Goal: Transaction & Acquisition: Book appointment/travel/reservation

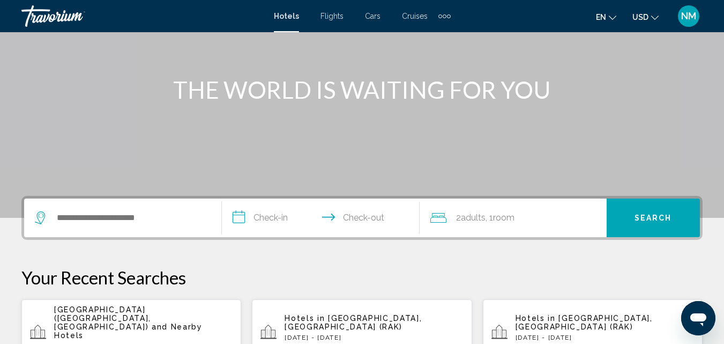
scroll to position [105, 0]
click at [320, 213] on input "**********" at bounding box center [323, 219] width 202 height 42
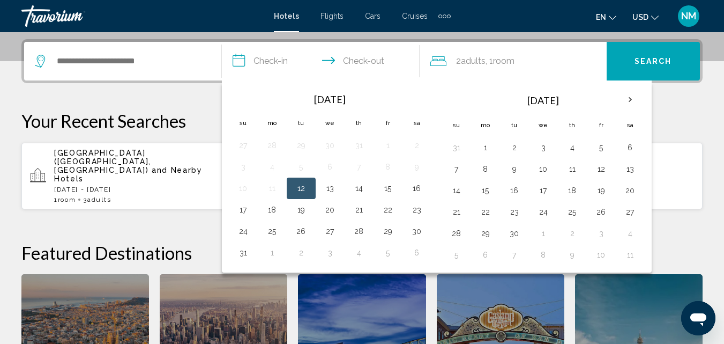
scroll to position [265, 0]
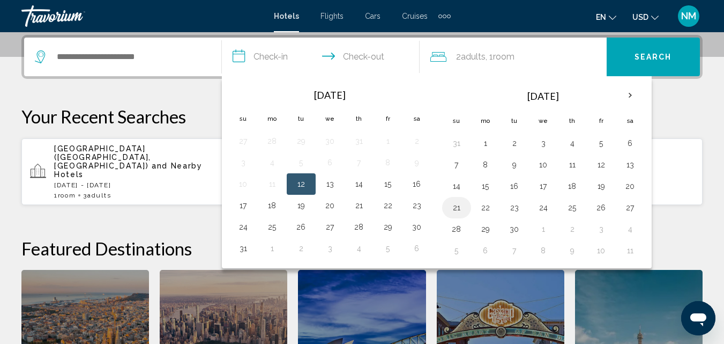
click at [455, 208] on button "21" at bounding box center [456, 207] width 17 height 15
click at [491, 205] on button "22" at bounding box center [485, 207] width 17 height 15
type input "**********"
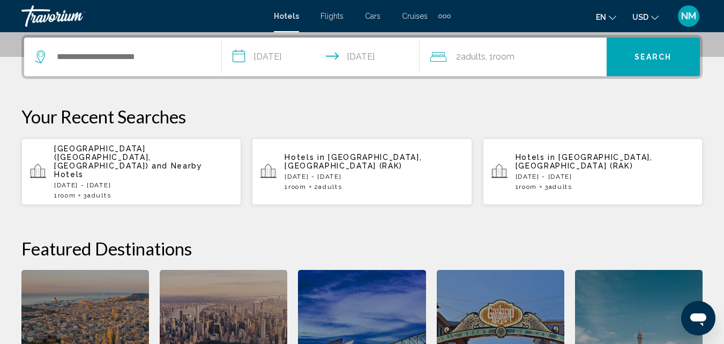
click at [182, 46] on div "Search widget" at bounding box center [123, 57] width 176 height 39
click at [157, 55] on input "Search widget" at bounding box center [131, 57] width 150 height 16
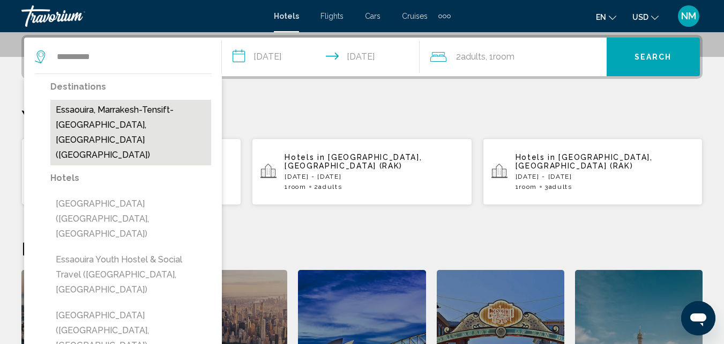
click at [113, 108] on button "Essaouira, Marrakesh-Tensift-[GEOGRAPHIC_DATA], [GEOGRAPHIC_DATA] ([GEOGRAPHIC_…" at bounding box center [130, 132] width 161 height 65
type input "**********"
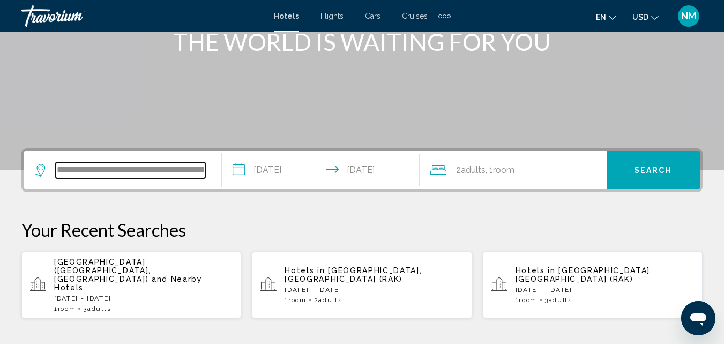
scroll to position [136, 0]
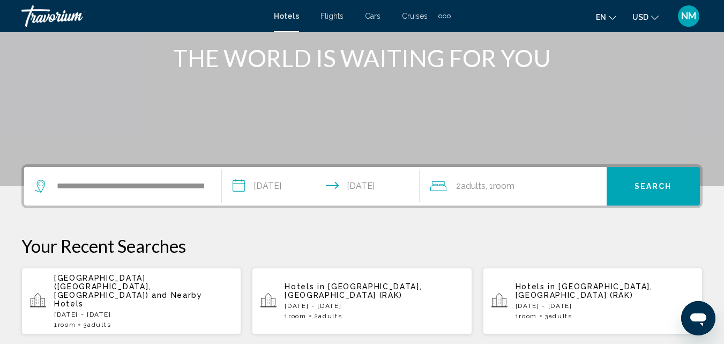
click at [654, 185] on span "Search" at bounding box center [654, 186] width 38 height 9
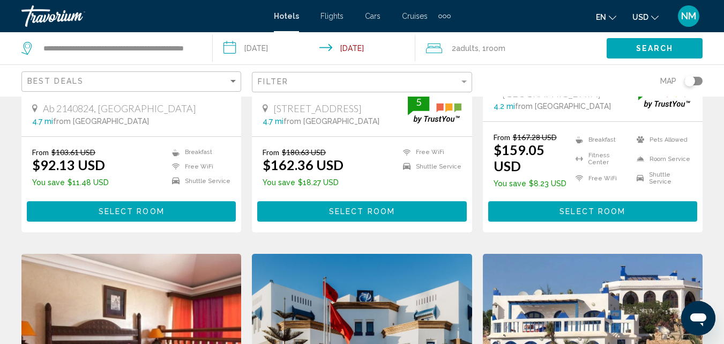
scroll to position [709, 0]
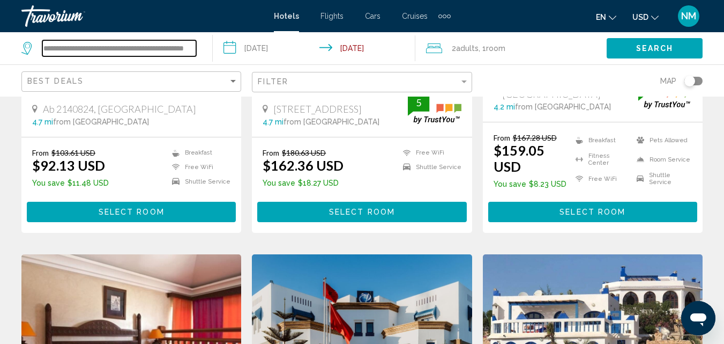
click at [186, 50] on input "**********" at bounding box center [119, 48] width 154 height 16
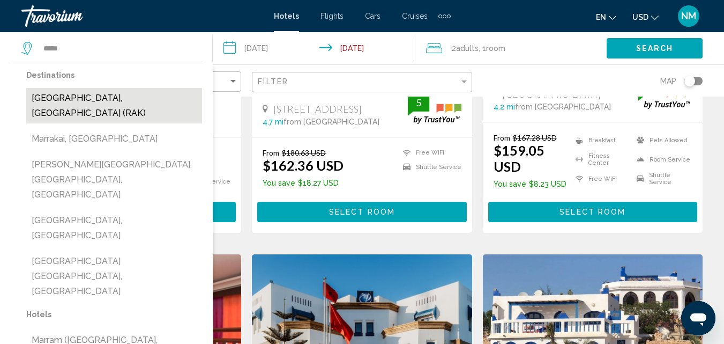
click at [148, 100] on button "[GEOGRAPHIC_DATA], [GEOGRAPHIC_DATA] (RAK)" at bounding box center [114, 105] width 176 height 35
type input "**********"
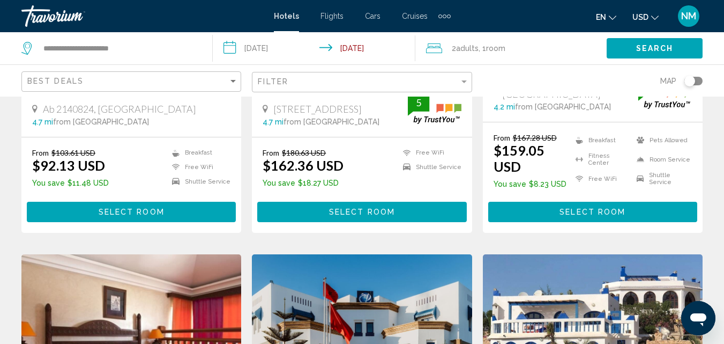
click at [304, 51] on input "**********" at bounding box center [316, 49] width 206 height 35
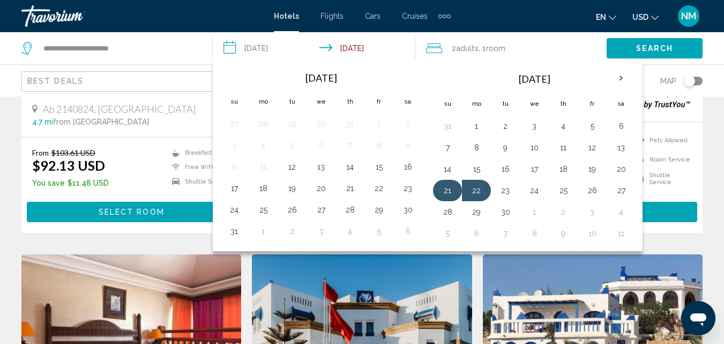
click at [452, 190] on button "21" at bounding box center [447, 190] width 17 height 15
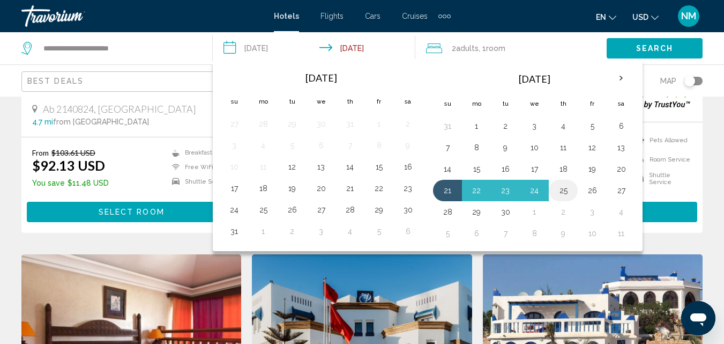
click at [562, 188] on button "25" at bounding box center [563, 190] width 17 height 15
type input "**********"
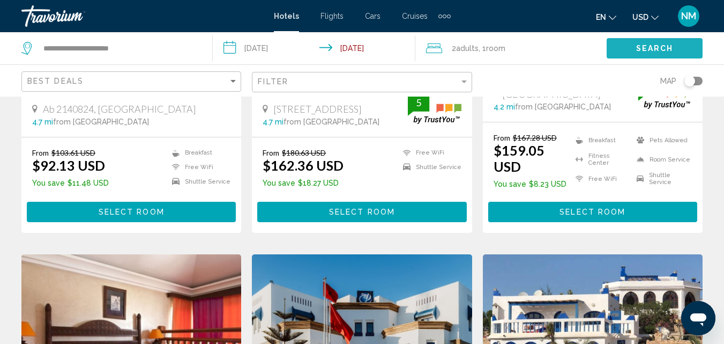
click at [654, 44] on span "Search" at bounding box center [655, 48] width 38 height 9
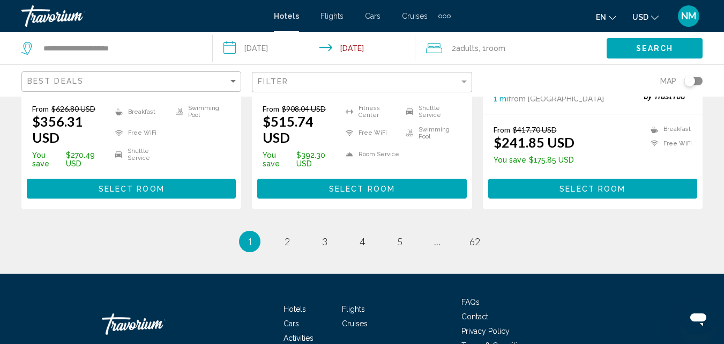
scroll to position [1592, 0]
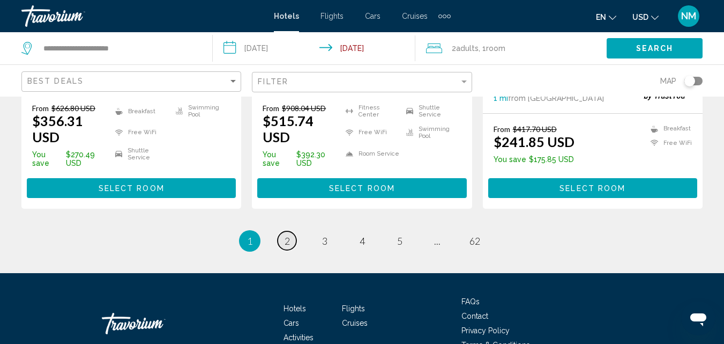
click at [288, 235] on span "2" at bounding box center [287, 241] width 5 height 12
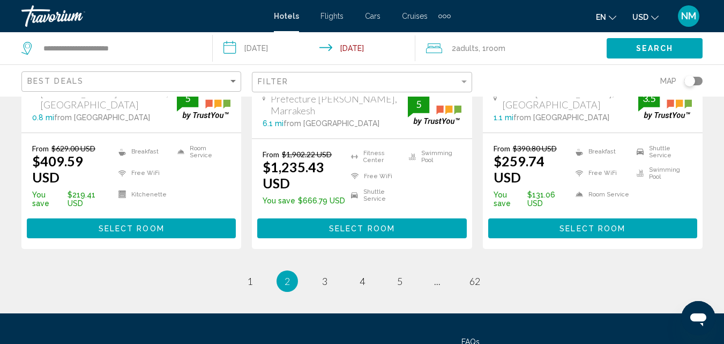
scroll to position [1561, 0]
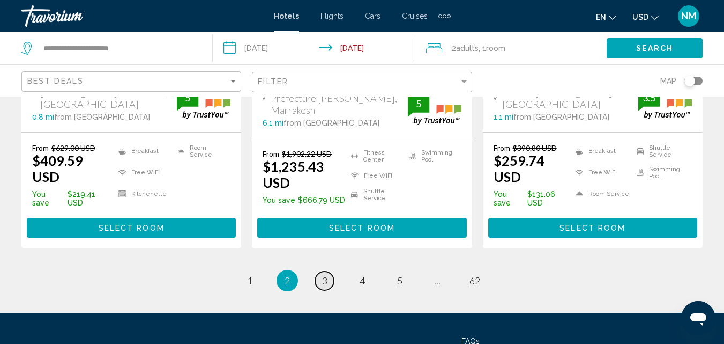
click at [324, 274] on span "3" at bounding box center [324, 280] width 5 height 12
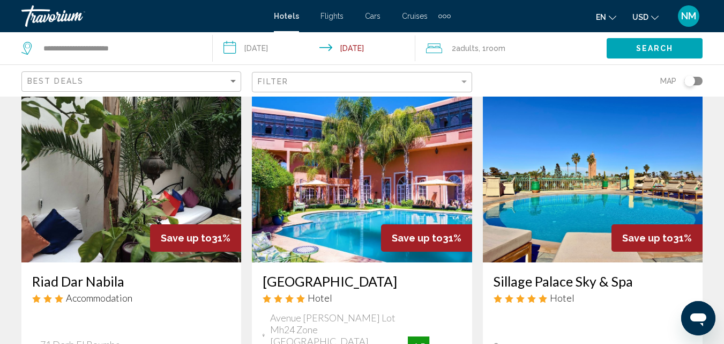
scroll to position [483, 0]
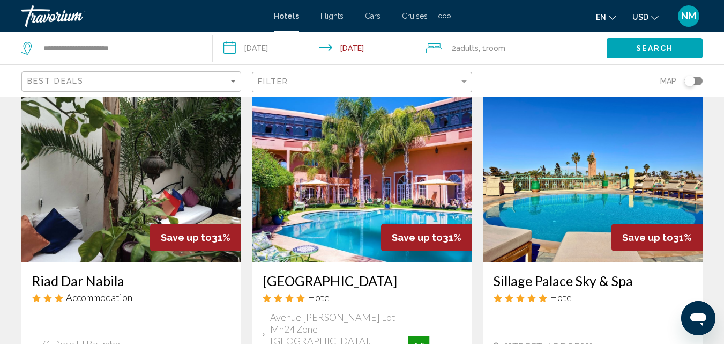
drag, startPoint x: 235, startPoint y: 250, endPoint x: 246, endPoint y: 255, distance: 12.5
click at [246, 255] on app-hotels-search-item "Save up to 31% Riad Dar Nabila Accommodation 71 Derb El Boumba Arset Ihiri Médi…" at bounding box center [131, 290] width 230 height 400
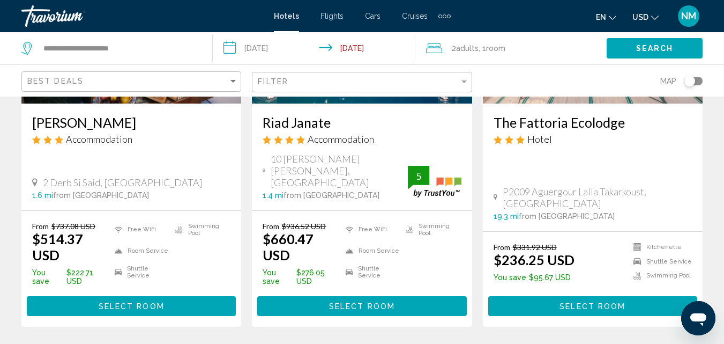
scroll to position [1587, 0]
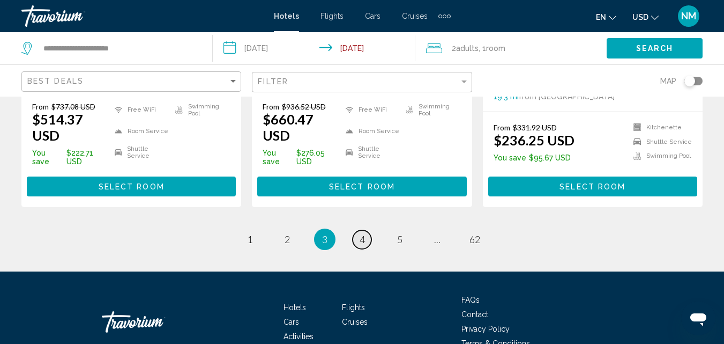
click at [363, 233] on span "4" at bounding box center [362, 239] width 5 height 12
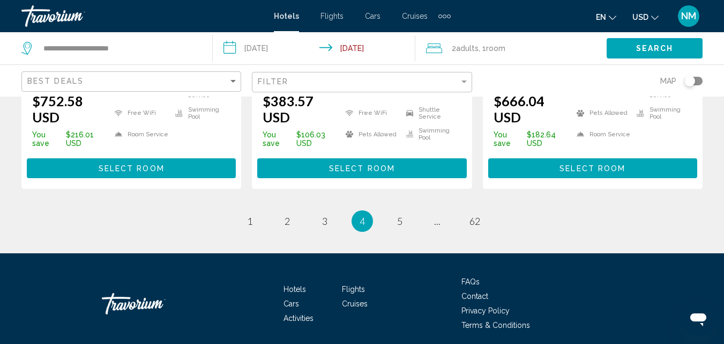
scroll to position [1600, 0]
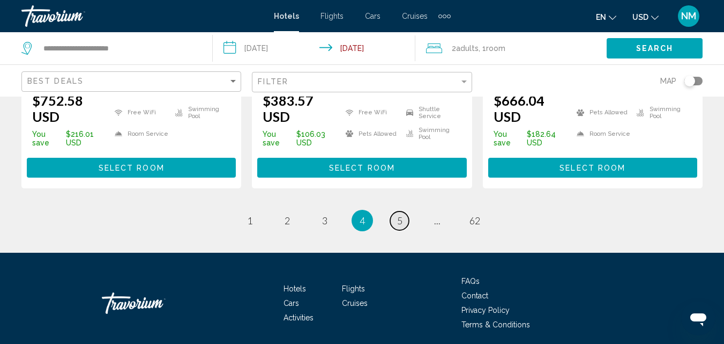
click at [398, 214] on span "5" at bounding box center [399, 220] width 5 height 12
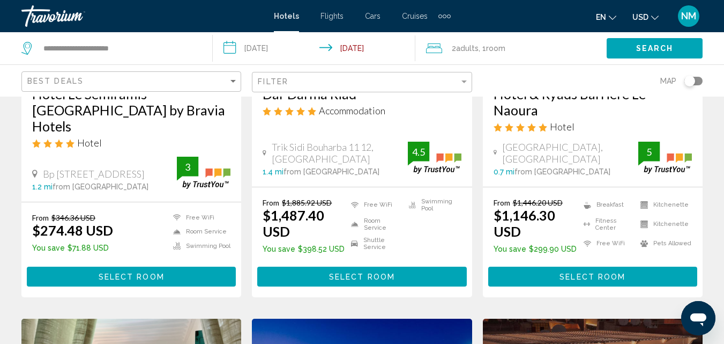
scroll to position [650, 0]
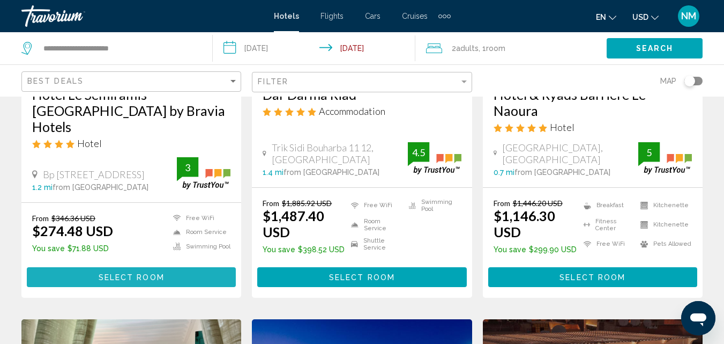
click at [146, 273] on span "Select Room" at bounding box center [132, 277] width 66 height 9
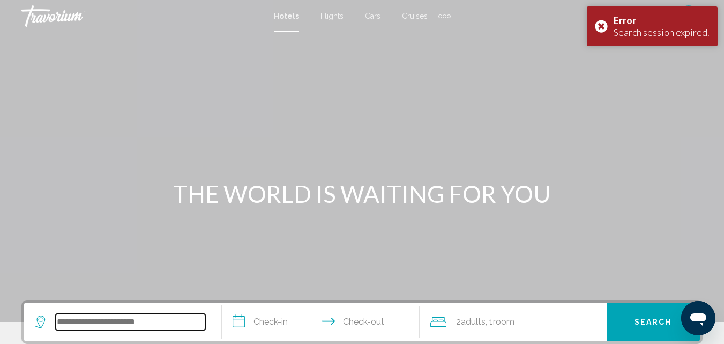
click at [137, 316] on input "Search widget" at bounding box center [131, 322] width 150 height 16
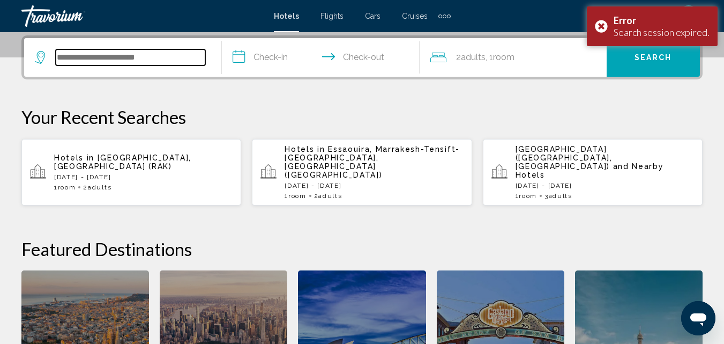
scroll to position [265, 0]
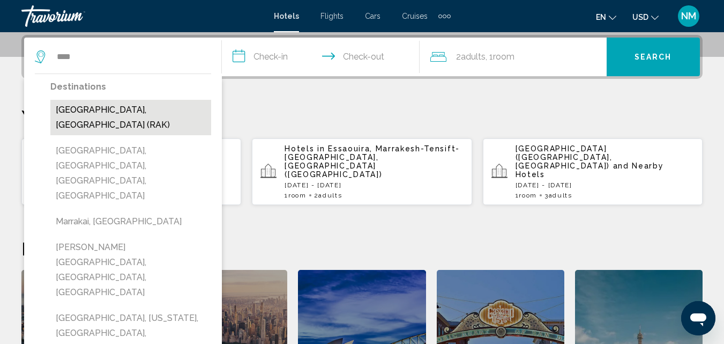
click at [100, 108] on button "[GEOGRAPHIC_DATA], [GEOGRAPHIC_DATA] (RAK)" at bounding box center [130, 117] width 161 height 35
type input "**********"
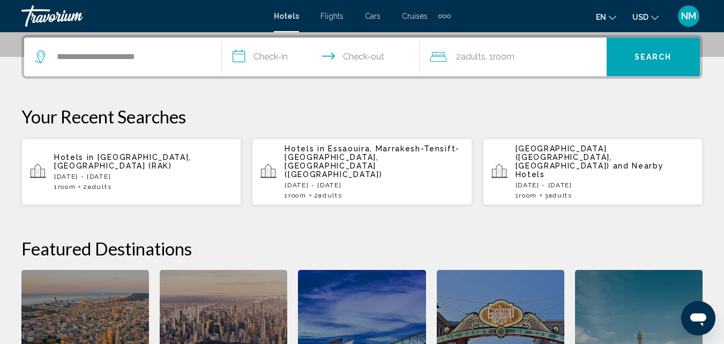
click at [286, 59] on input "**********" at bounding box center [323, 59] width 202 height 42
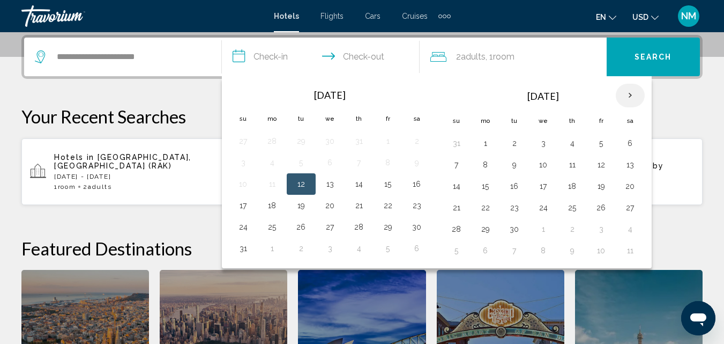
click at [629, 95] on th "Next month" at bounding box center [630, 96] width 29 height 24
click at [246, 206] on button "21" at bounding box center [243, 207] width 17 height 15
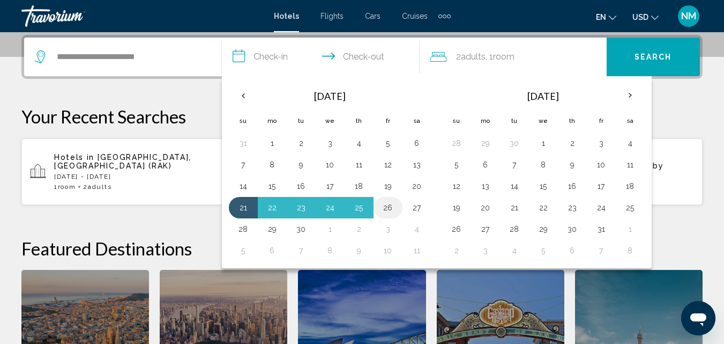
click at [387, 207] on button "26" at bounding box center [387, 207] width 17 height 15
type input "**********"
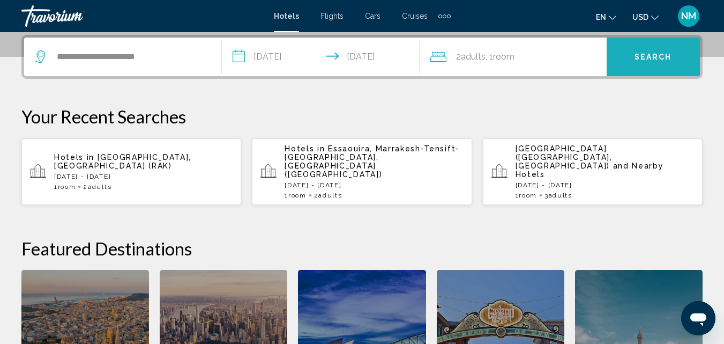
click at [644, 56] on span "Search" at bounding box center [654, 57] width 38 height 9
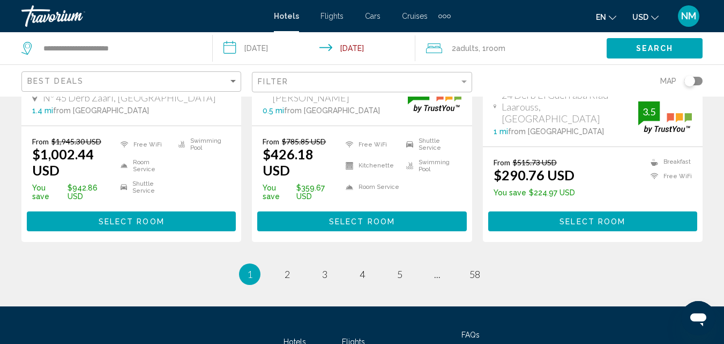
scroll to position [1576, 0]
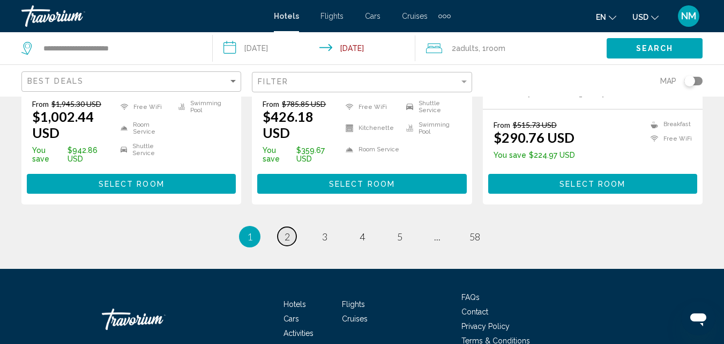
click at [285, 230] on span "2" at bounding box center [287, 236] width 5 height 12
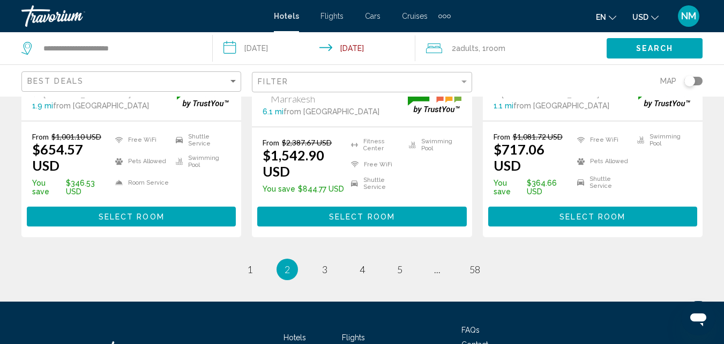
scroll to position [1594, 0]
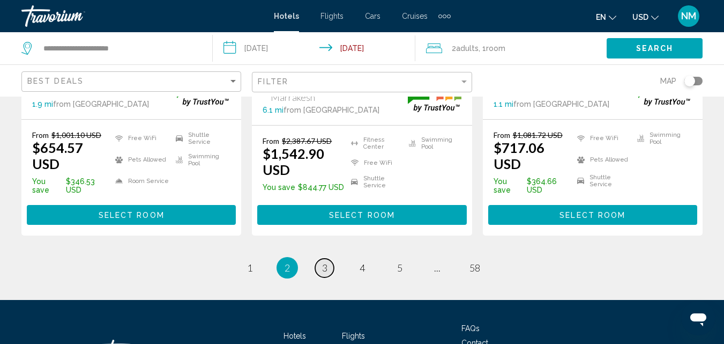
click at [327, 258] on link "page 3" at bounding box center [324, 267] width 19 height 19
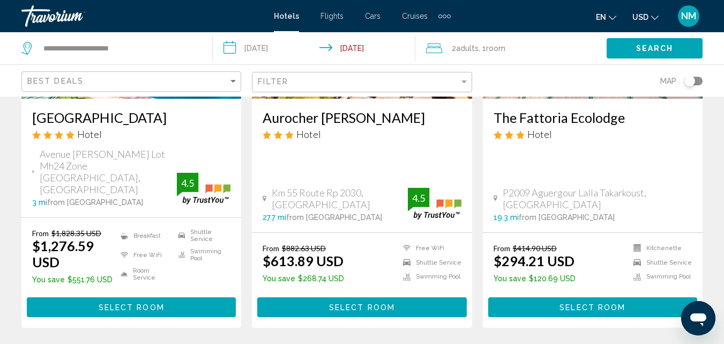
scroll to position [1597, 0]
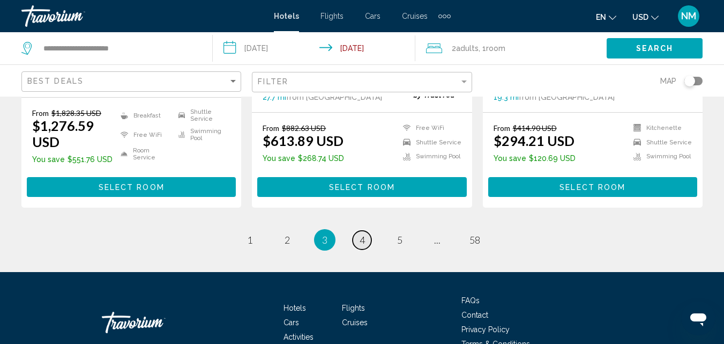
click at [361, 234] on span "4" at bounding box center [362, 240] width 5 height 12
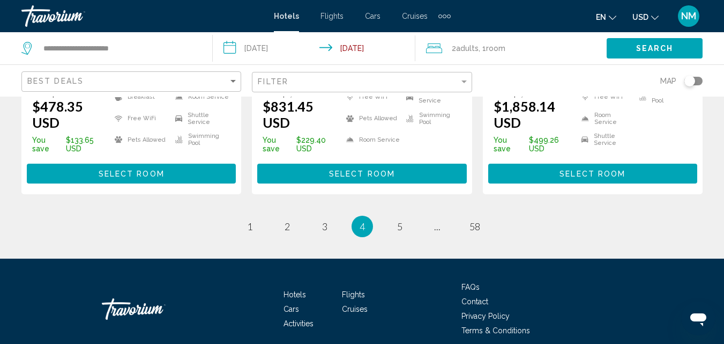
scroll to position [1586, 0]
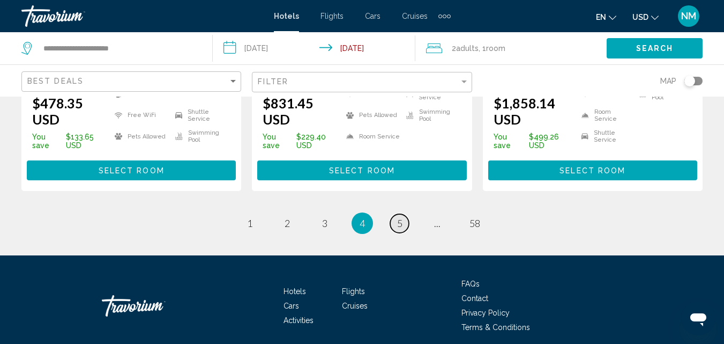
click at [399, 217] on span "5" at bounding box center [399, 223] width 5 height 12
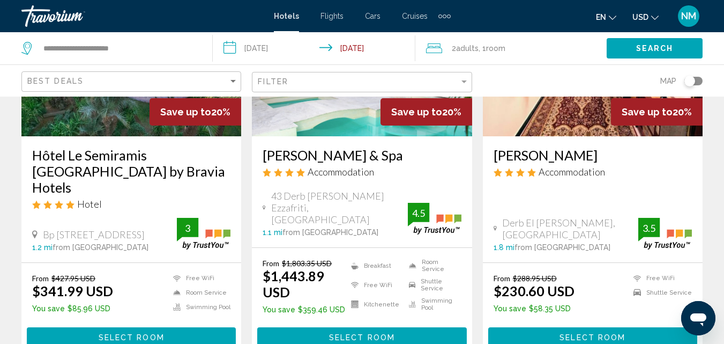
scroll to position [170, 0]
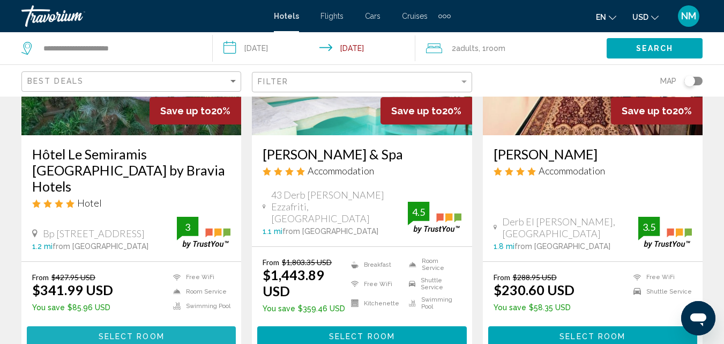
click at [138, 326] on button "Select Room" at bounding box center [131, 336] width 209 height 20
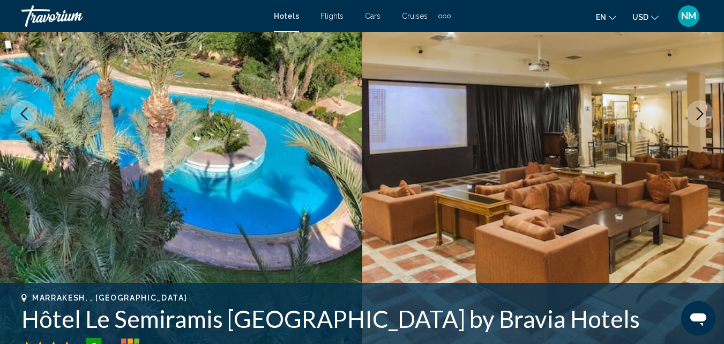
scroll to position [174, 0]
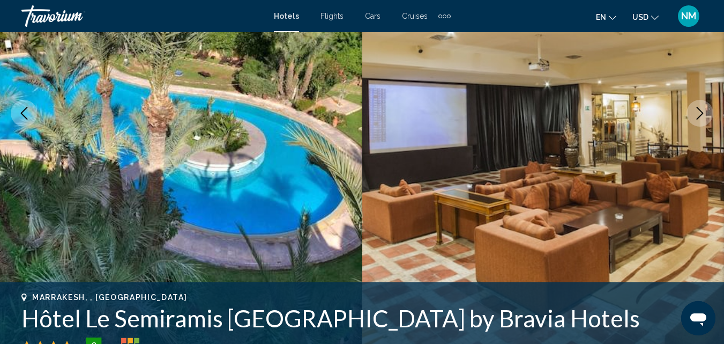
click at [708, 110] on button "Next image" at bounding box center [700, 113] width 27 height 27
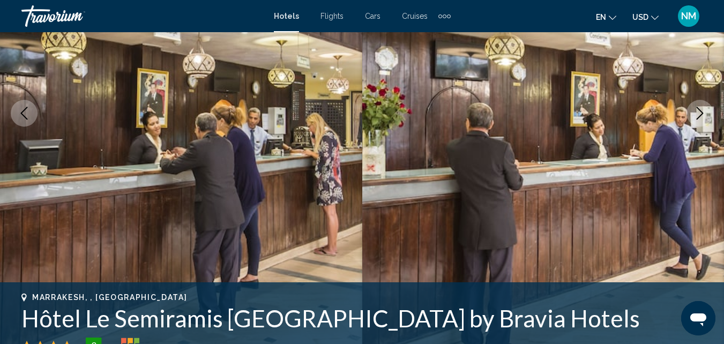
click at [702, 111] on icon "Next image" at bounding box center [700, 113] width 13 height 13
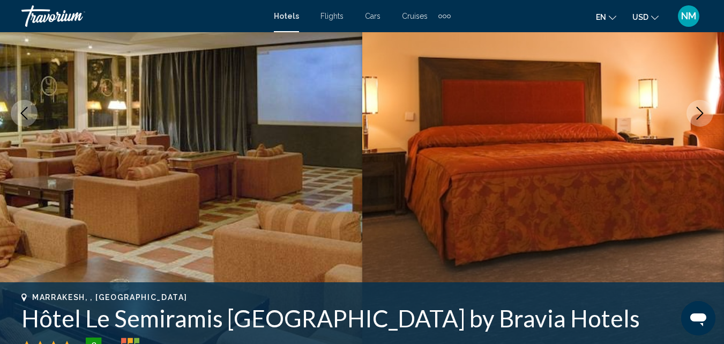
click at [702, 111] on icon "Next image" at bounding box center [700, 113] width 13 height 13
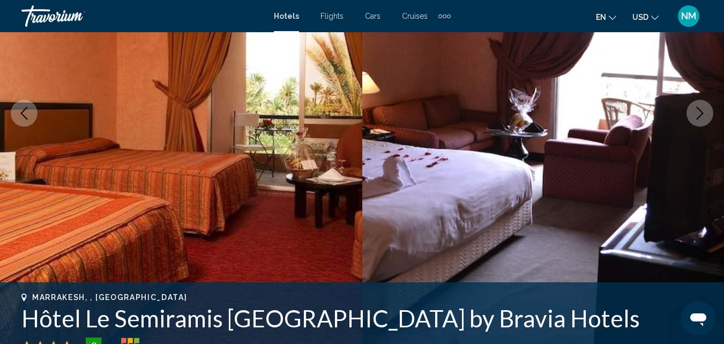
click at [702, 111] on icon "Next image" at bounding box center [700, 113] width 13 height 13
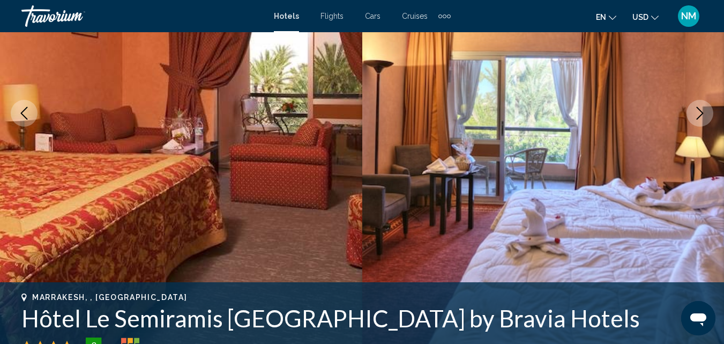
click at [700, 113] on icon "Next image" at bounding box center [700, 113] width 13 height 13
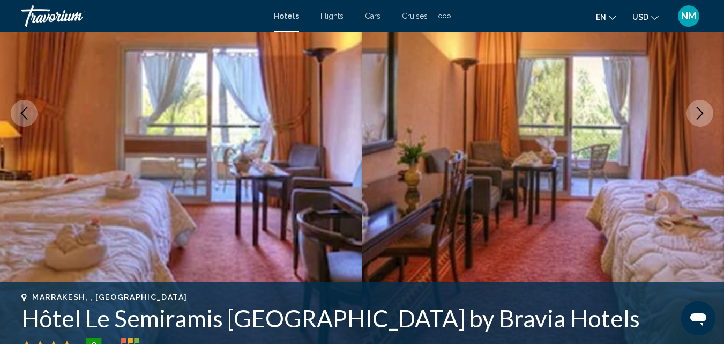
click at [700, 113] on icon "Next image" at bounding box center [700, 113] width 13 height 13
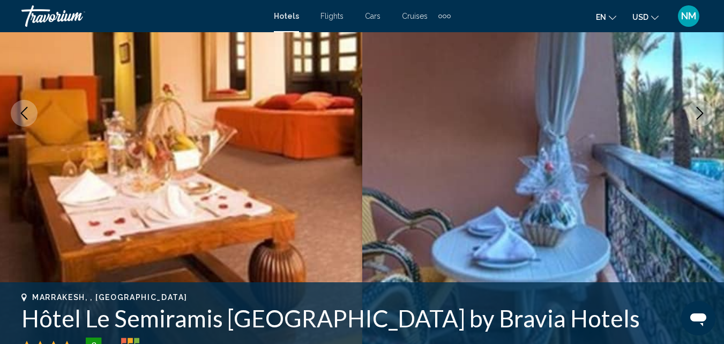
click at [700, 113] on icon "Next image" at bounding box center [700, 113] width 13 height 13
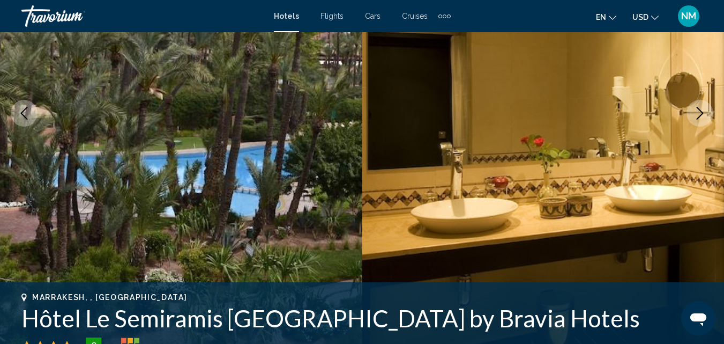
click at [700, 113] on icon "Next image" at bounding box center [700, 113] width 13 height 13
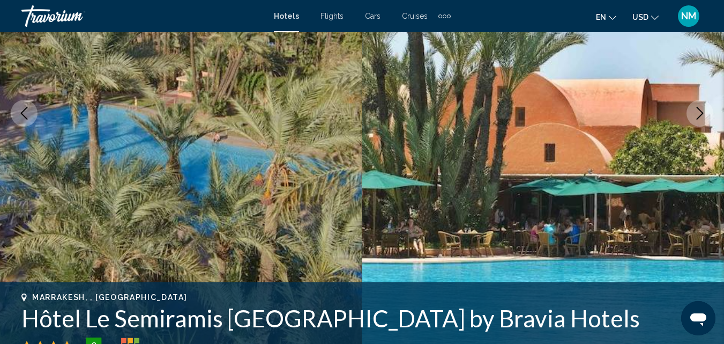
click at [700, 113] on icon "Next image" at bounding box center [700, 113] width 13 height 13
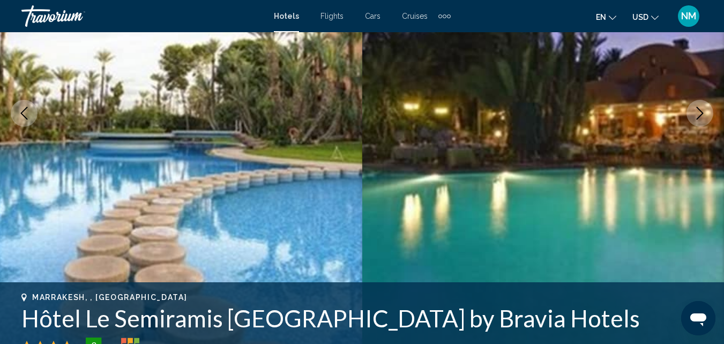
click at [700, 113] on icon "Next image" at bounding box center [700, 113] width 13 height 13
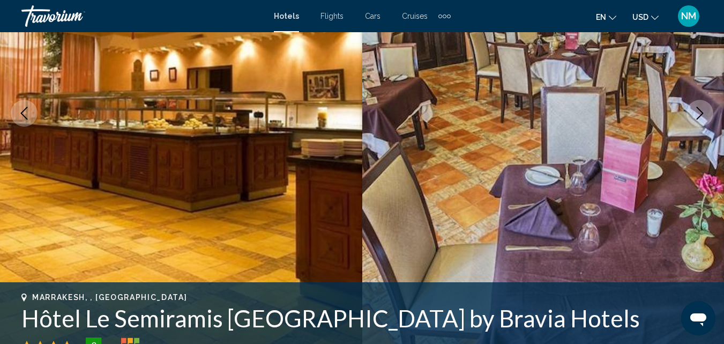
click at [700, 113] on icon "Next image" at bounding box center [700, 113] width 13 height 13
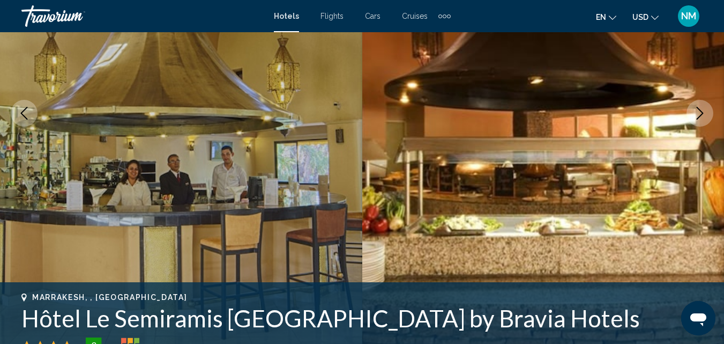
click at [700, 113] on icon "Next image" at bounding box center [700, 113] width 13 height 13
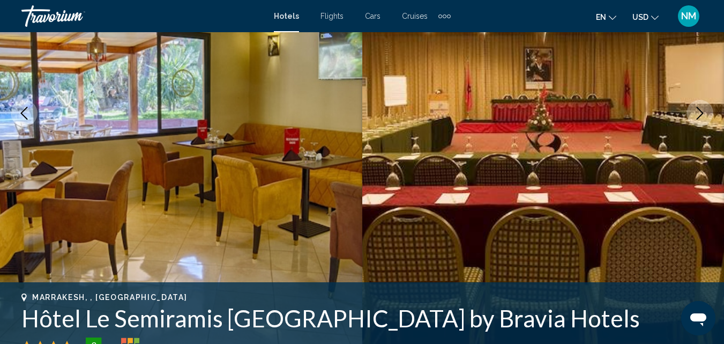
click at [700, 113] on icon "Next image" at bounding box center [700, 113] width 13 height 13
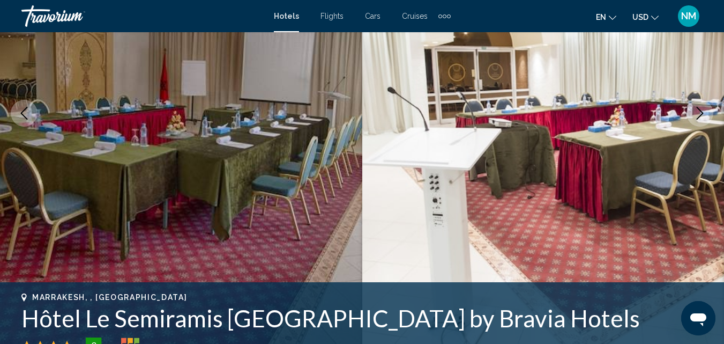
click at [700, 113] on icon "Next image" at bounding box center [700, 113] width 13 height 13
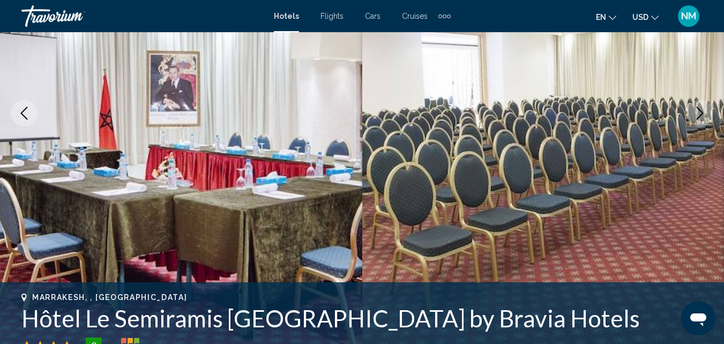
click at [700, 113] on icon "Next image" at bounding box center [700, 113] width 13 height 13
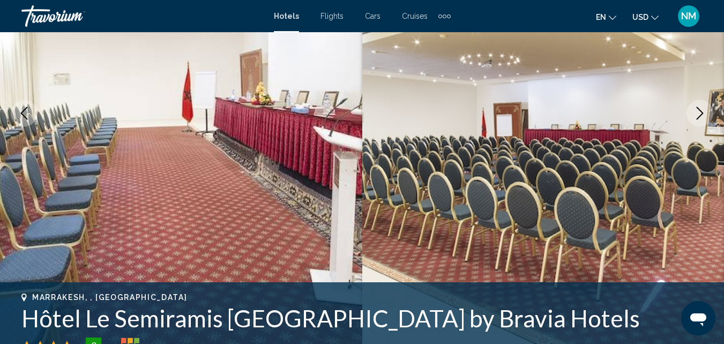
click at [700, 113] on icon "Next image" at bounding box center [700, 113] width 13 height 13
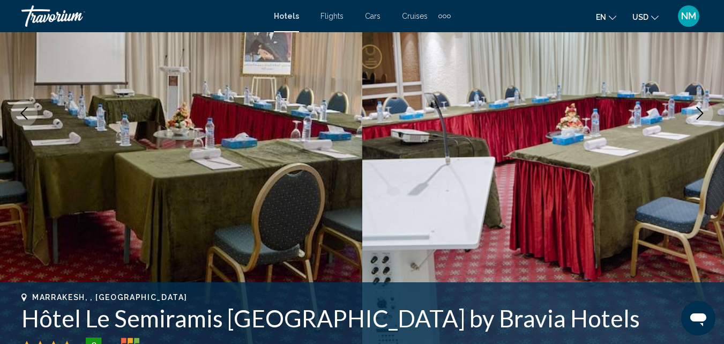
click at [700, 113] on icon "Next image" at bounding box center [700, 113] width 13 height 13
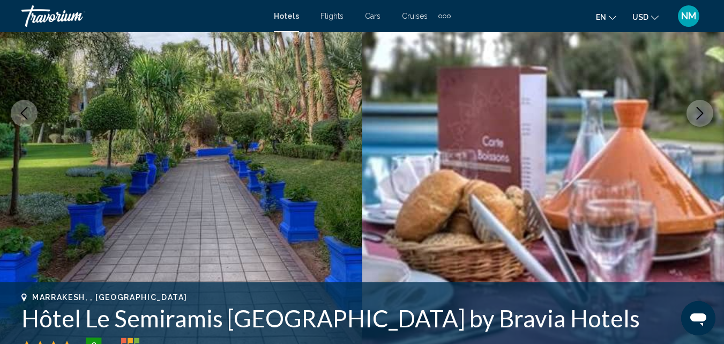
click at [700, 113] on icon "Next image" at bounding box center [700, 113] width 13 height 13
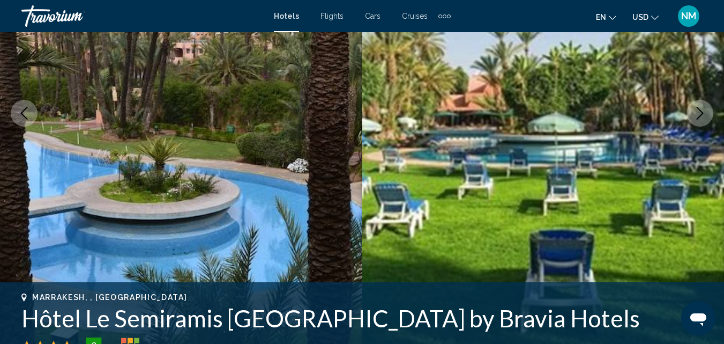
click at [700, 113] on icon "Next image" at bounding box center [700, 113] width 13 height 13
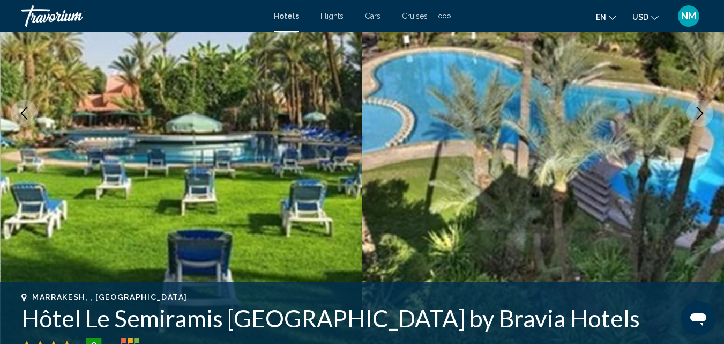
click at [704, 113] on icon "Next image" at bounding box center [700, 113] width 13 height 13
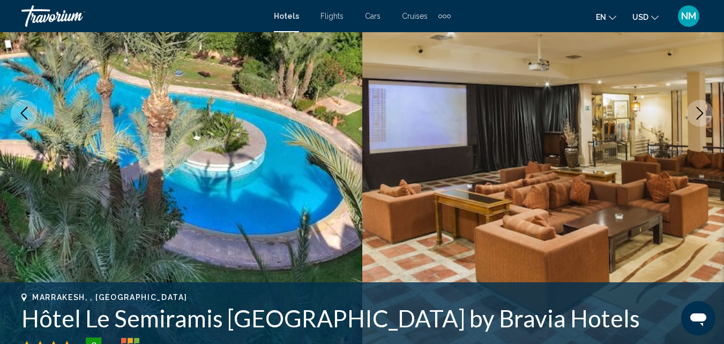
click at [700, 109] on icon "Next image" at bounding box center [700, 113] width 13 height 13
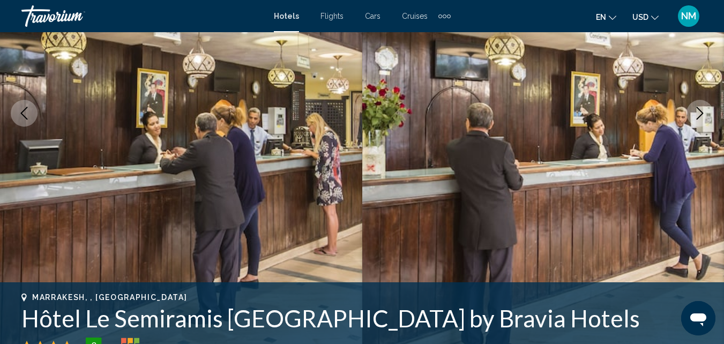
click at [700, 109] on icon "Next image" at bounding box center [700, 113] width 13 height 13
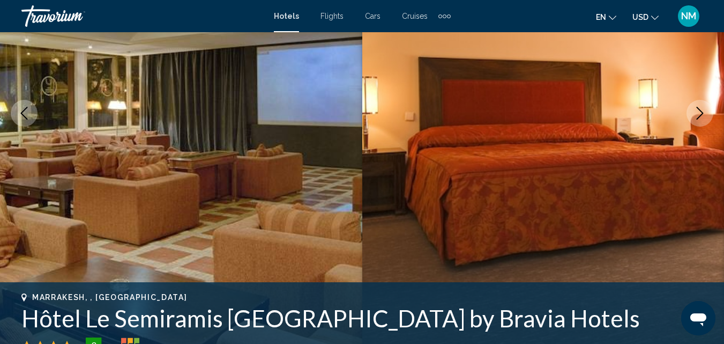
click at [700, 109] on icon "Next image" at bounding box center [700, 113] width 13 height 13
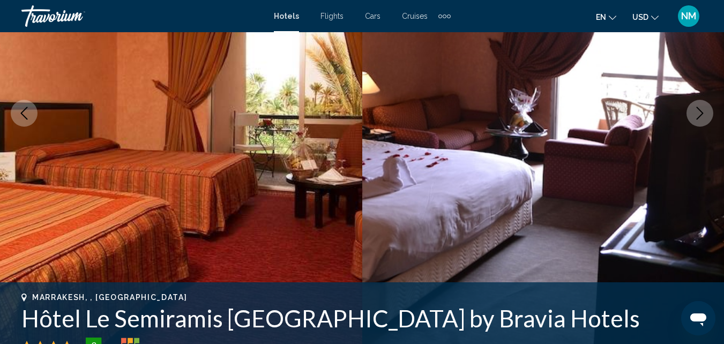
click at [700, 109] on icon "Next image" at bounding box center [700, 113] width 13 height 13
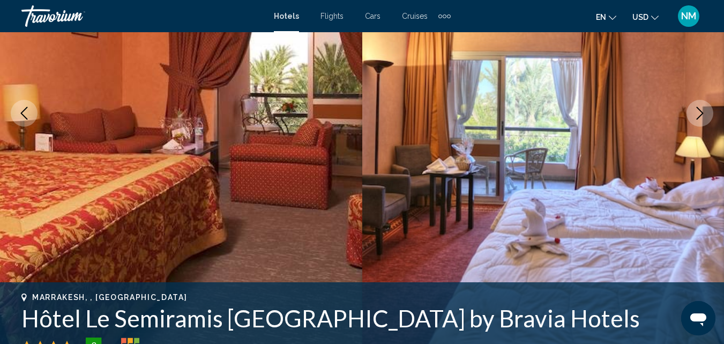
click at [700, 109] on icon "Next image" at bounding box center [700, 113] width 13 height 13
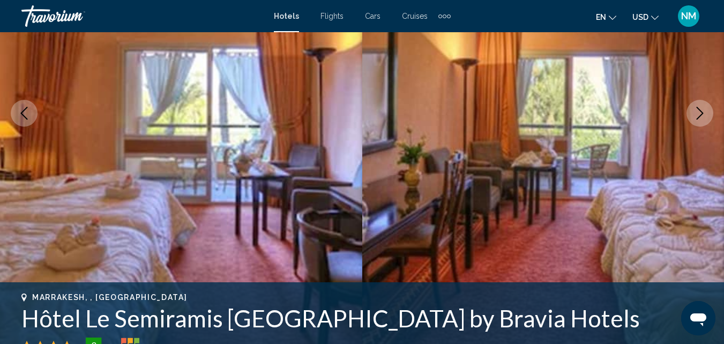
click at [700, 109] on icon "Next image" at bounding box center [700, 113] width 13 height 13
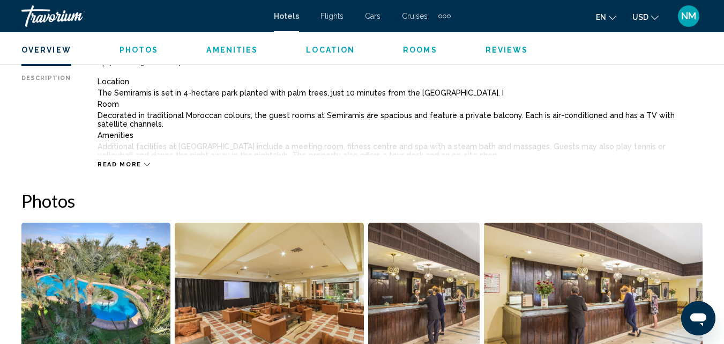
scroll to position [587, 0]
click at [120, 163] on span "Read more" at bounding box center [120, 163] width 44 height 7
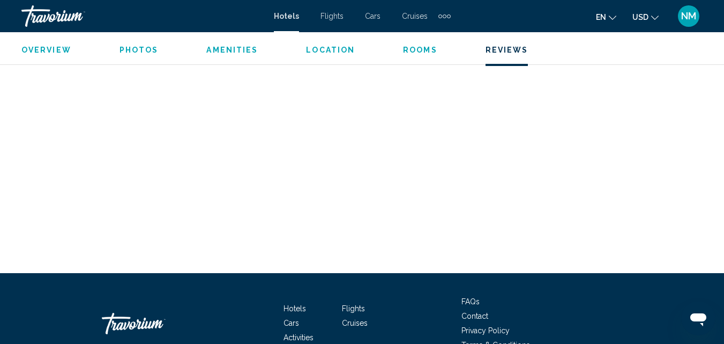
scroll to position [2810, 0]
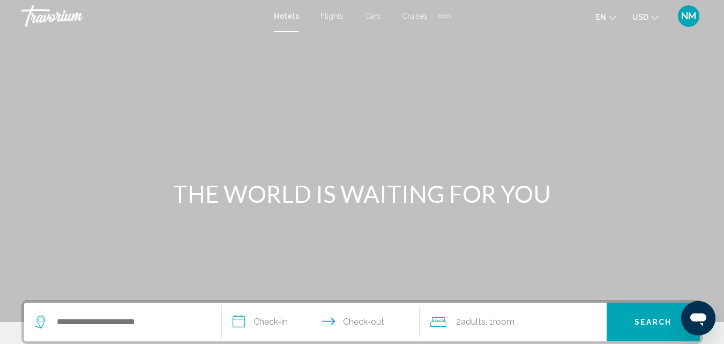
click at [684, 19] on span "NM" at bounding box center [688, 16] width 15 height 11
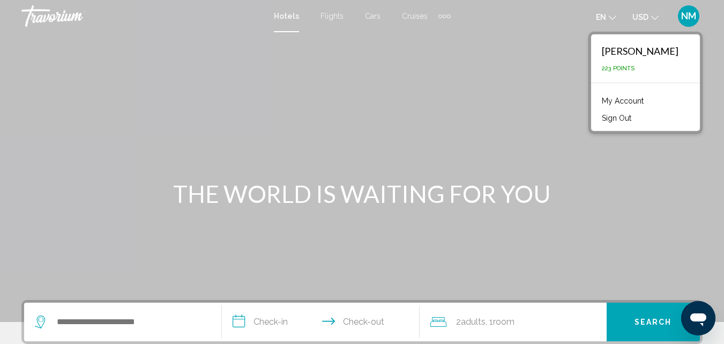
click at [610, 98] on link "My Account" at bounding box center [622, 101] width 53 height 14
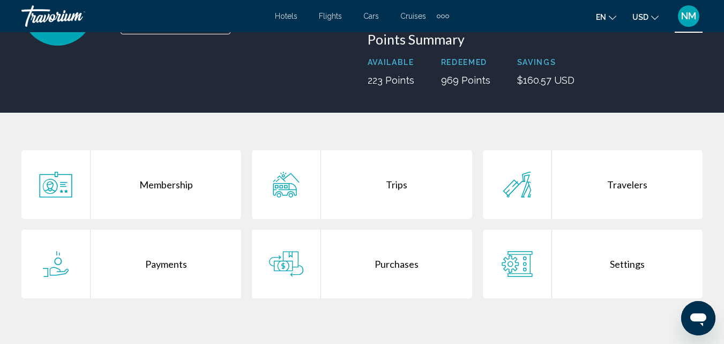
scroll to position [127, 0]
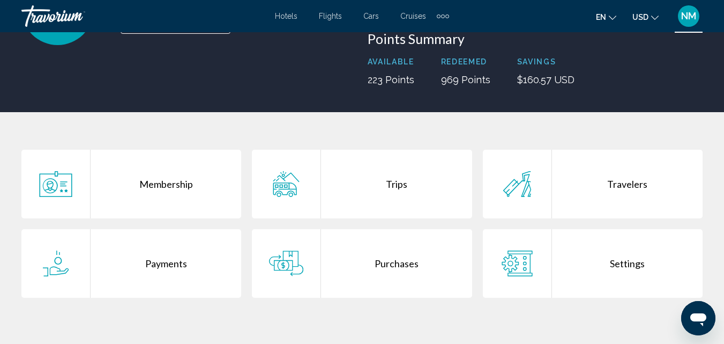
click at [390, 185] on div "Trips" at bounding box center [396, 184] width 151 height 69
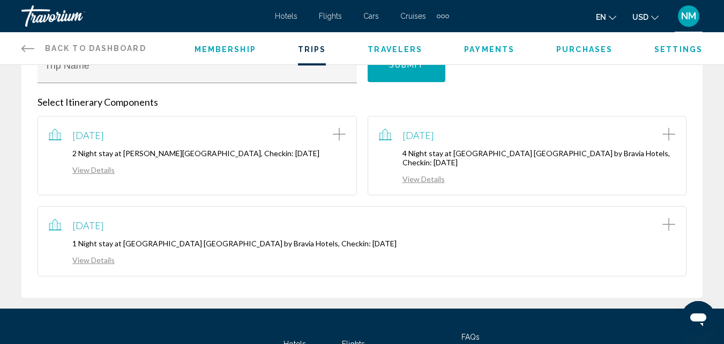
scroll to position [173, 0]
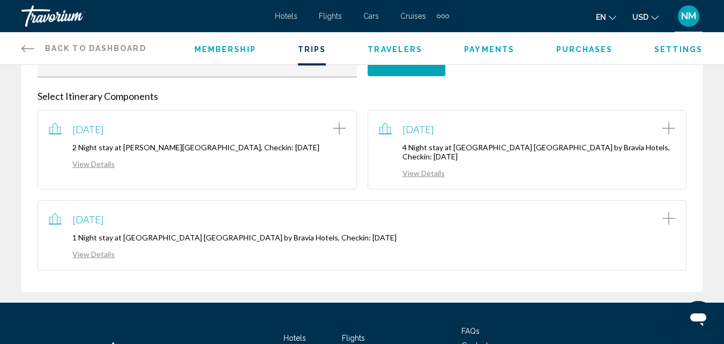
click at [419, 171] on link "View Details" at bounding box center [412, 172] width 66 height 9
